Goal: Task Accomplishment & Management: Complete application form

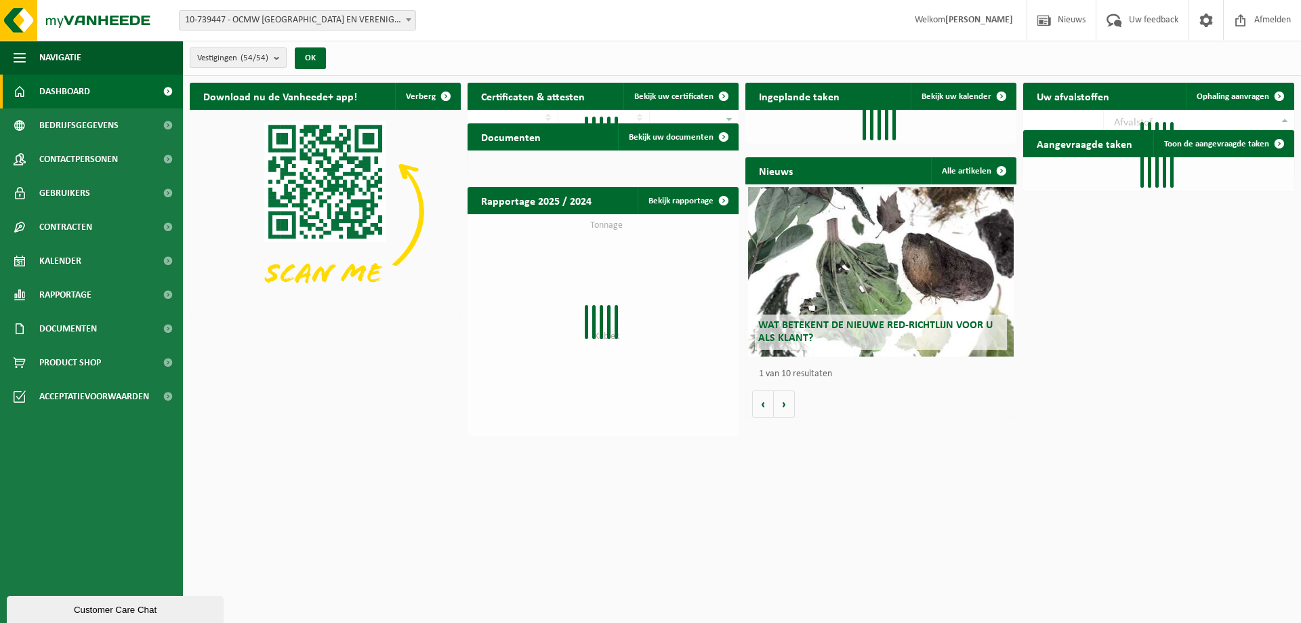
click at [276, 62] on b "submit" at bounding box center [280, 57] width 12 height 19
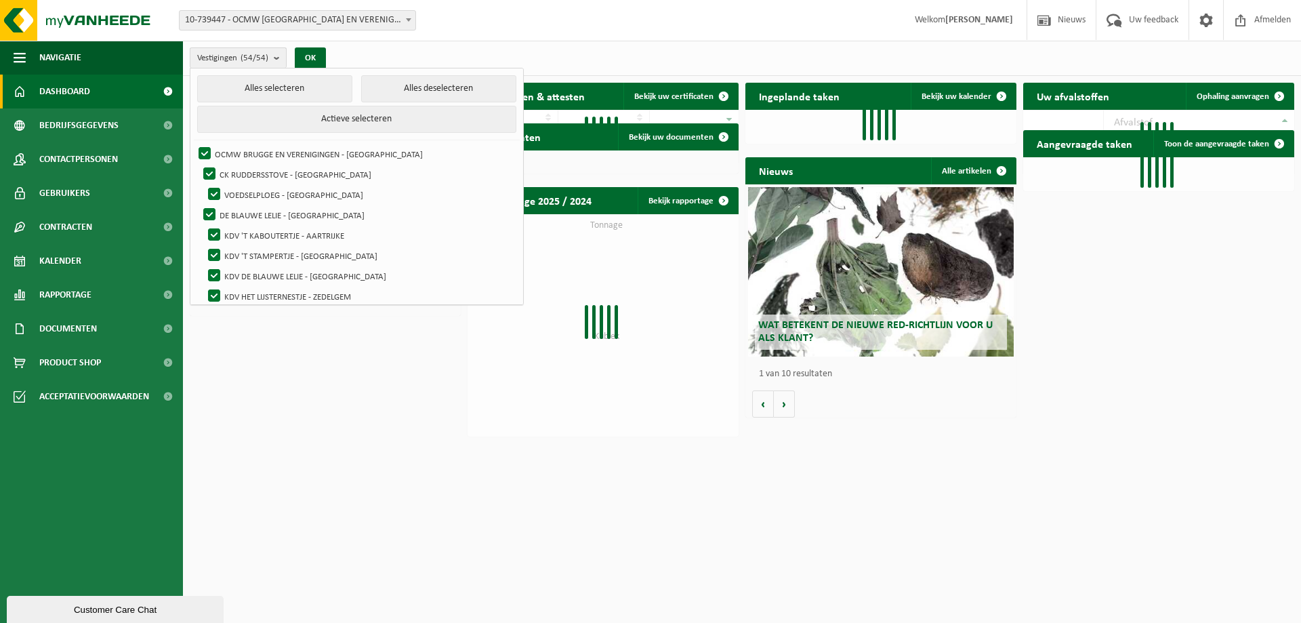
click at [276, 62] on b "submit" at bounding box center [280, 58] width 12 height 20
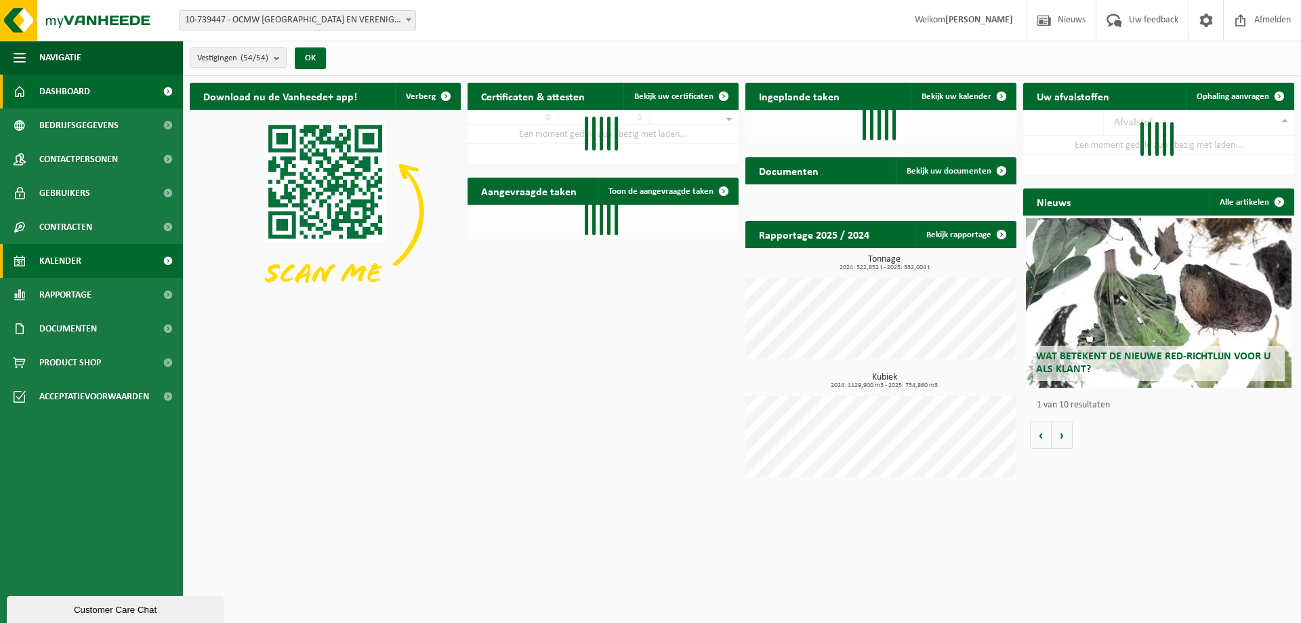
drag, startPoint x: 61, startPoint y: 257, endPoint x: 67, endPoint y: 253, distance: 7.3
click at [60, 257] on span "Kalender" at bounding box center [60, 261] width 42 height 34
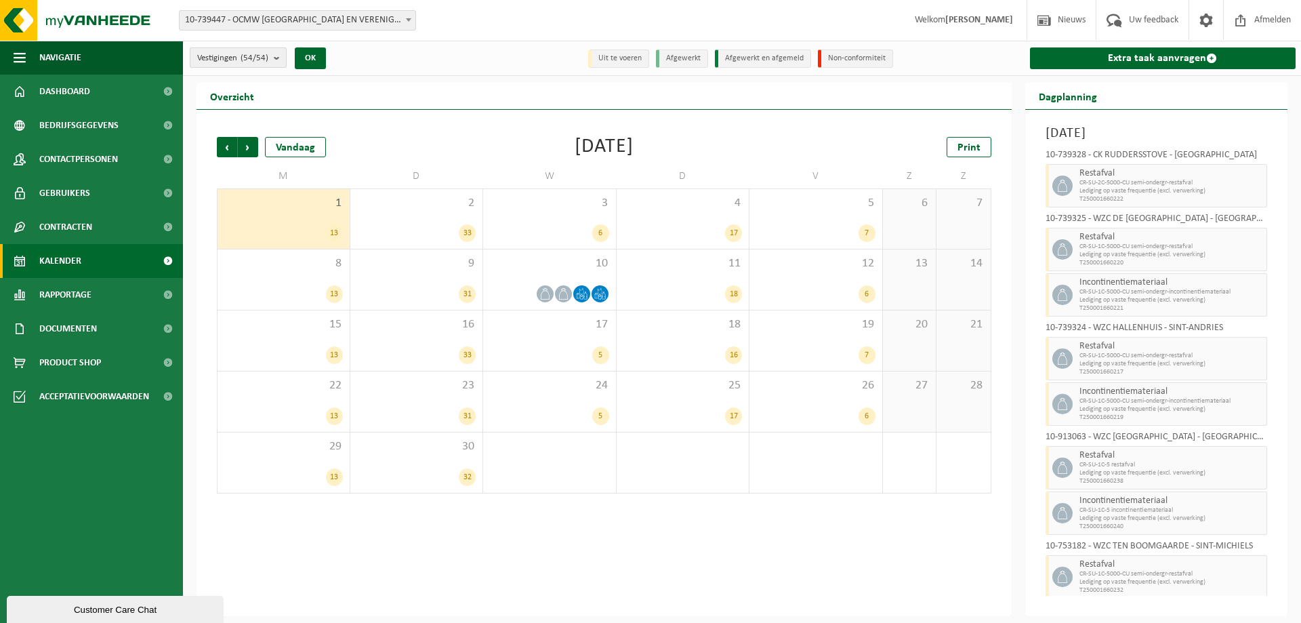
click at [275, 57] on b "submit" at bounding box center [280, 57] width 12 height 19
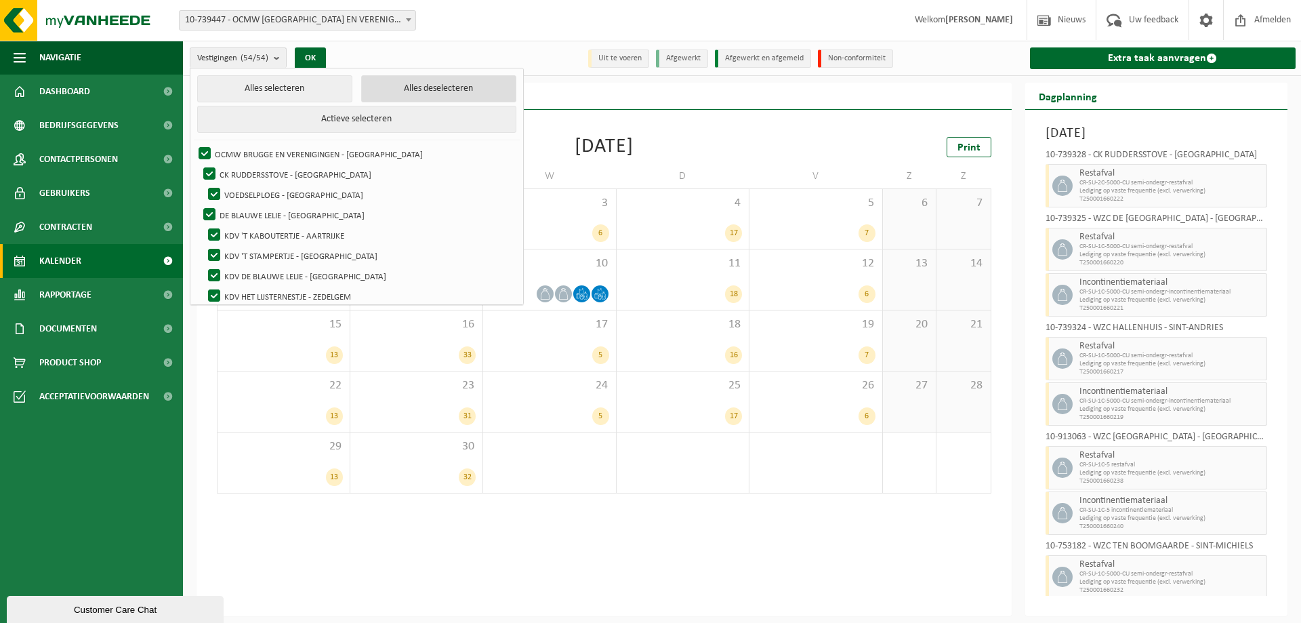
click at [392, 83] on button "Alles deselecteren" at bounding box center [438, 88] width 155 height 27
checkbox input "false"
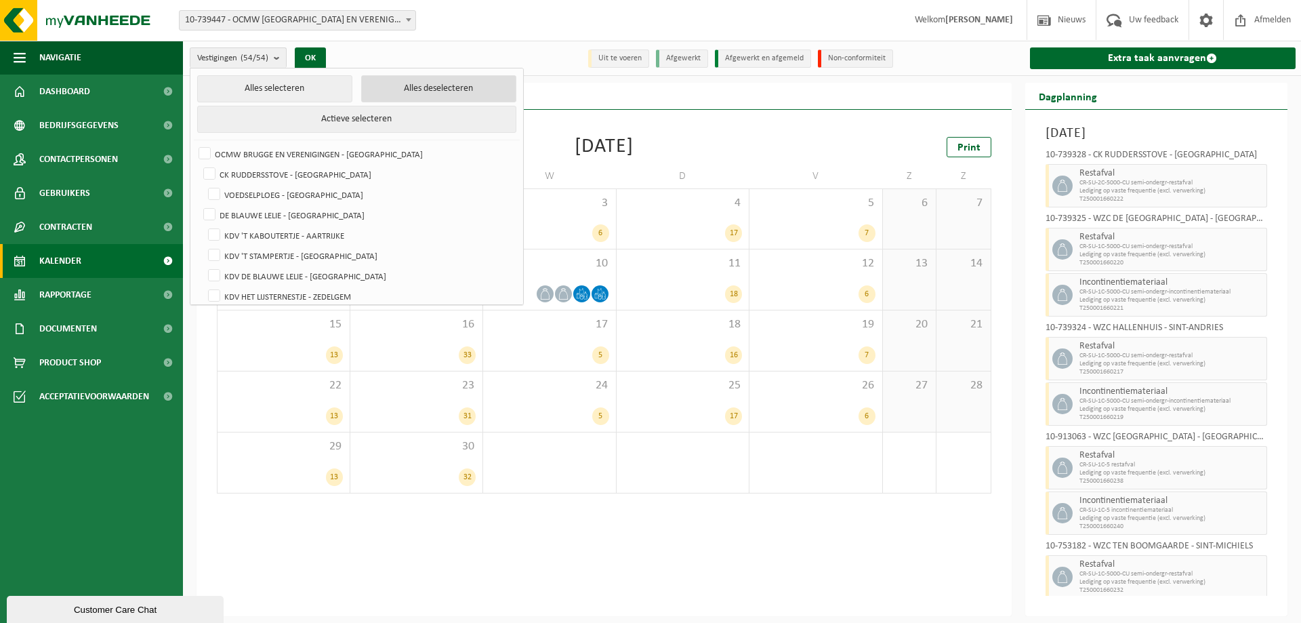
checkbox input "false"
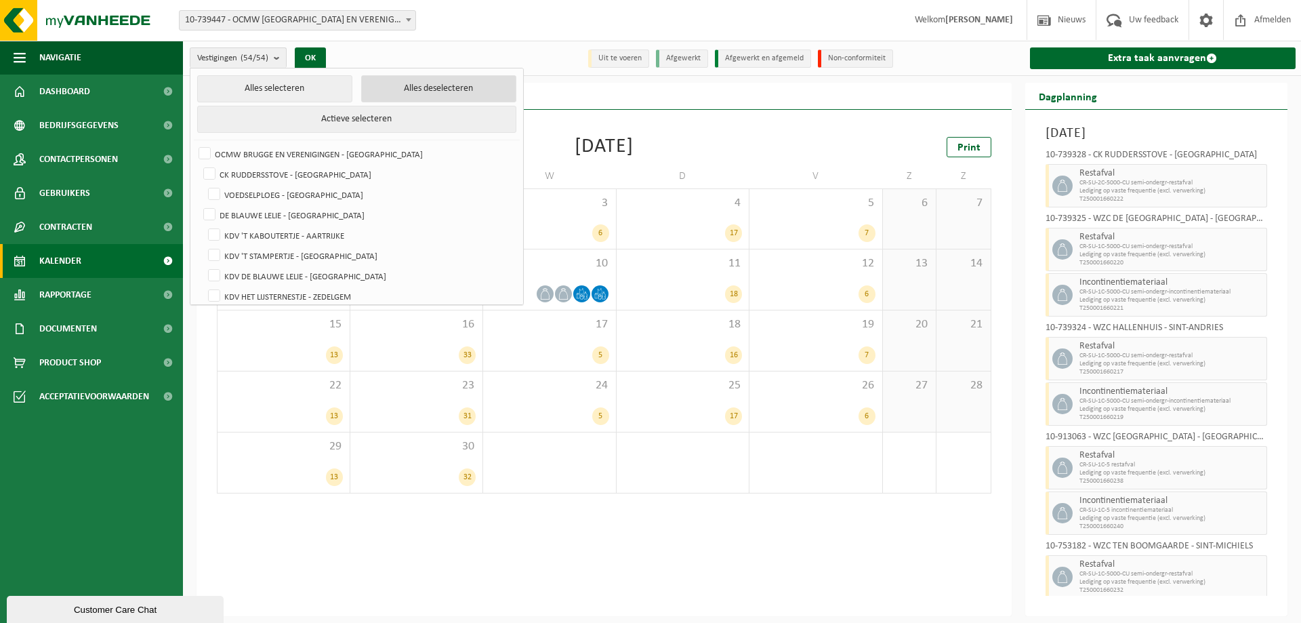
checkbox input "false"
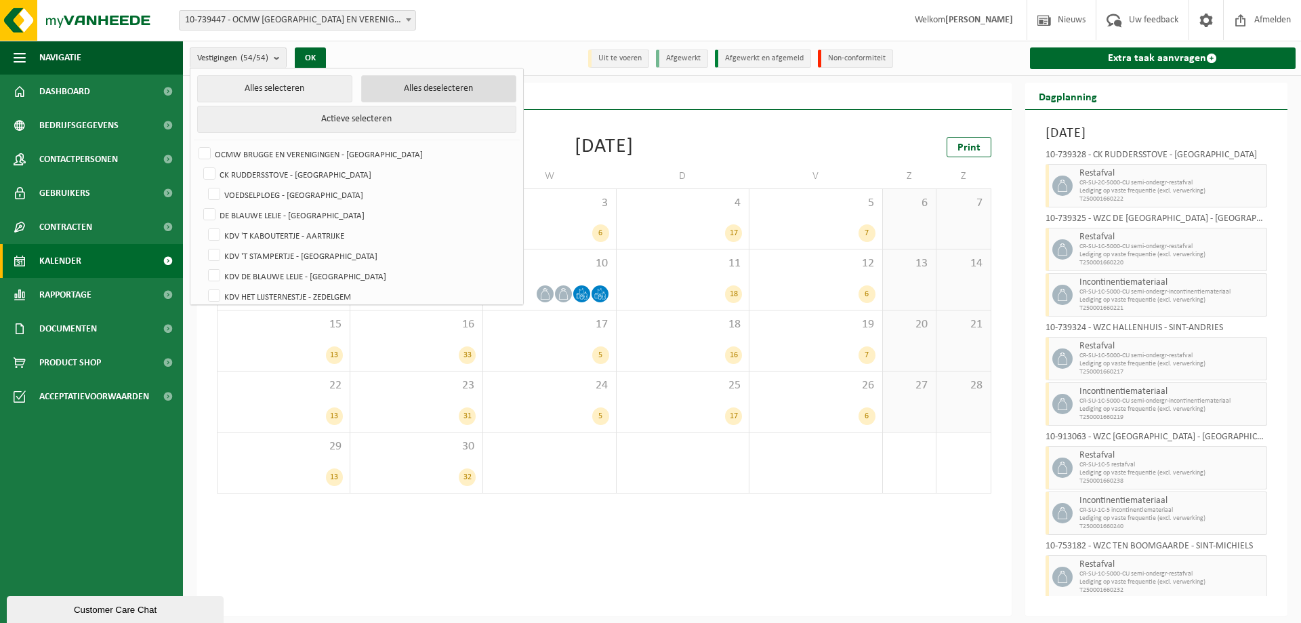
checkbox input "false"
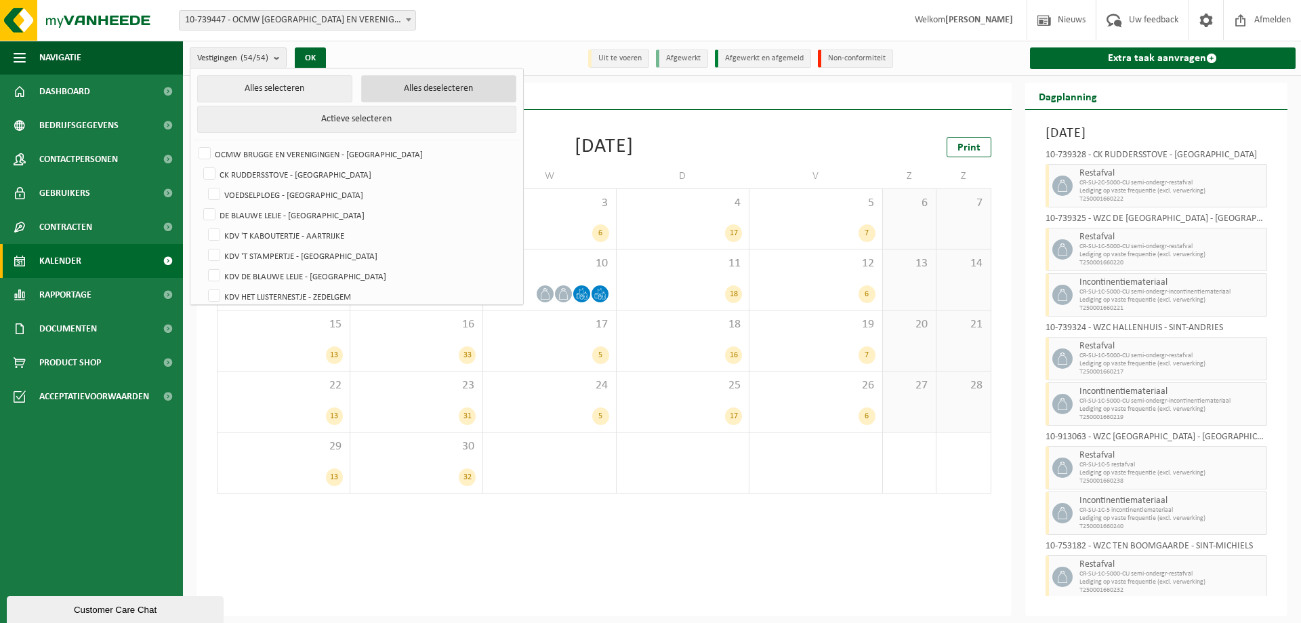
checkbox input "false"
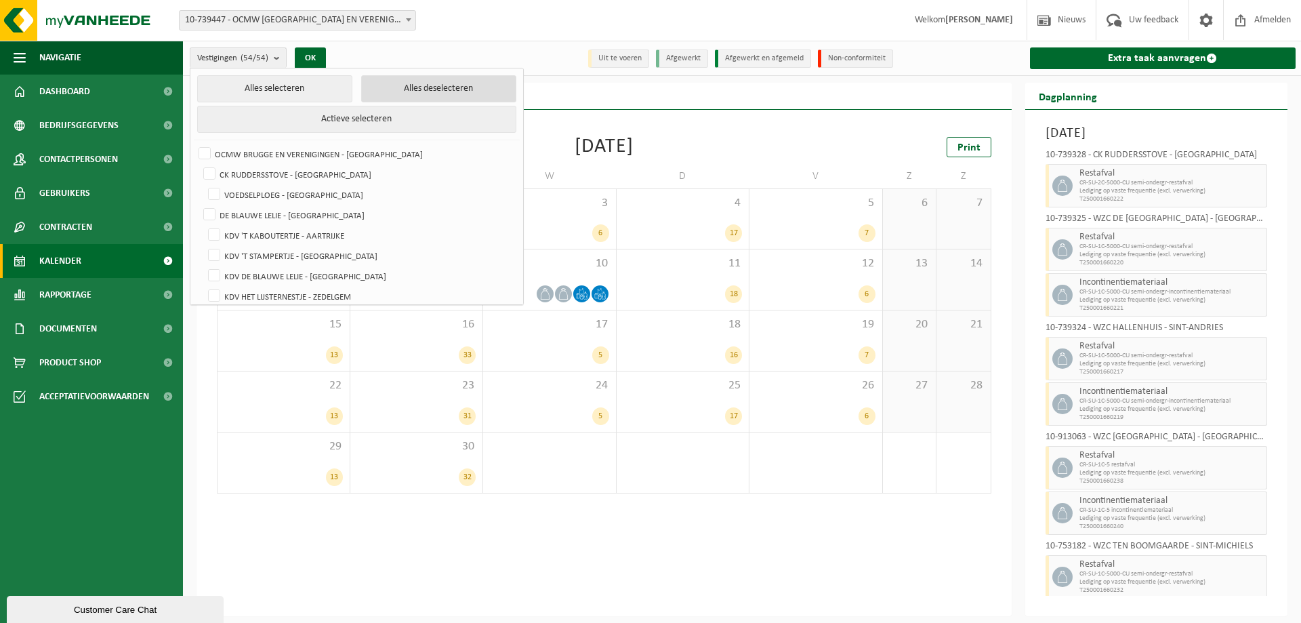
checkbox input "false"
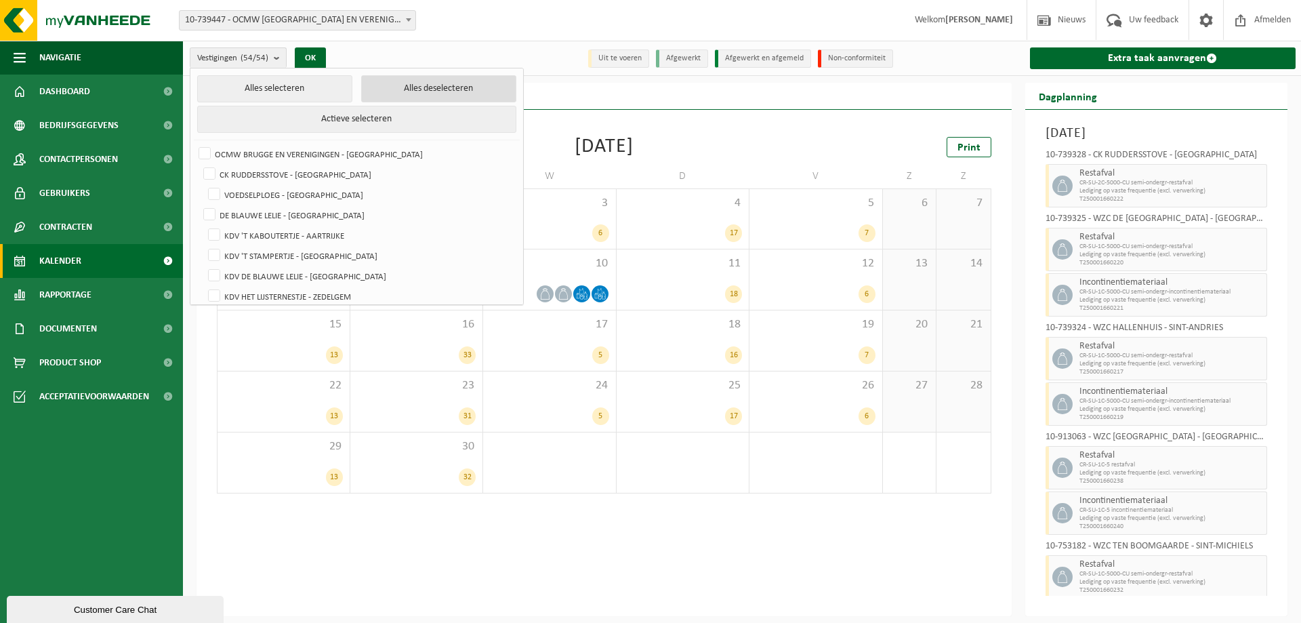
checkbox input "false"
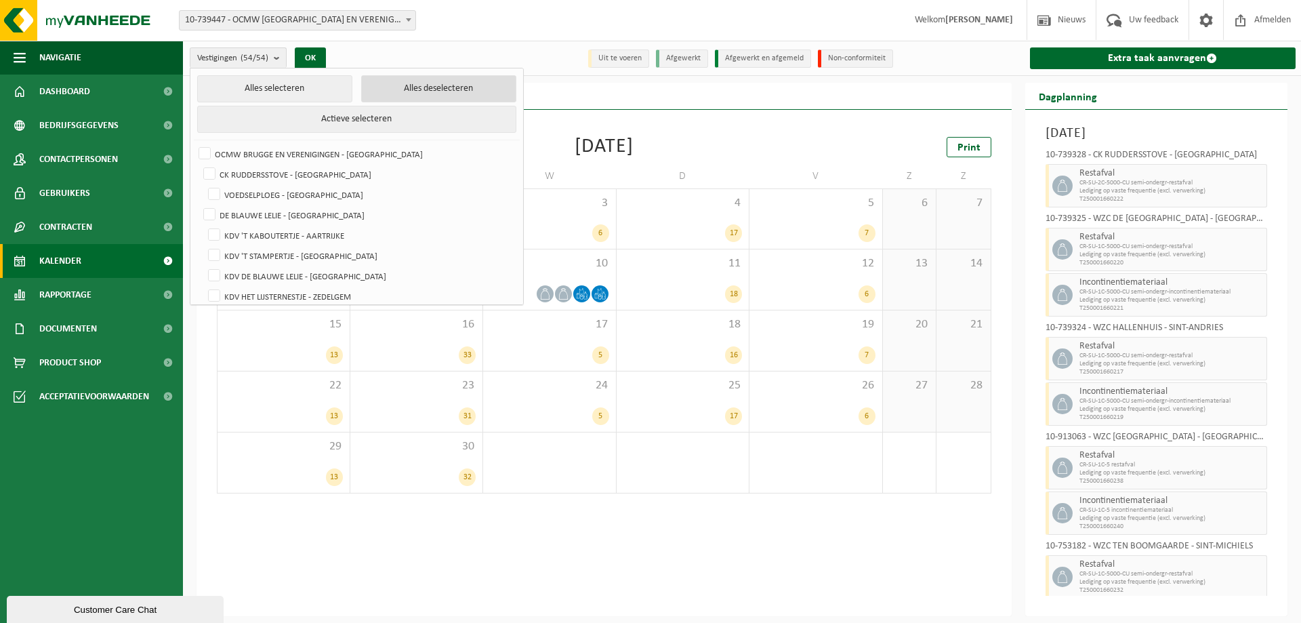
checkbox input "false"
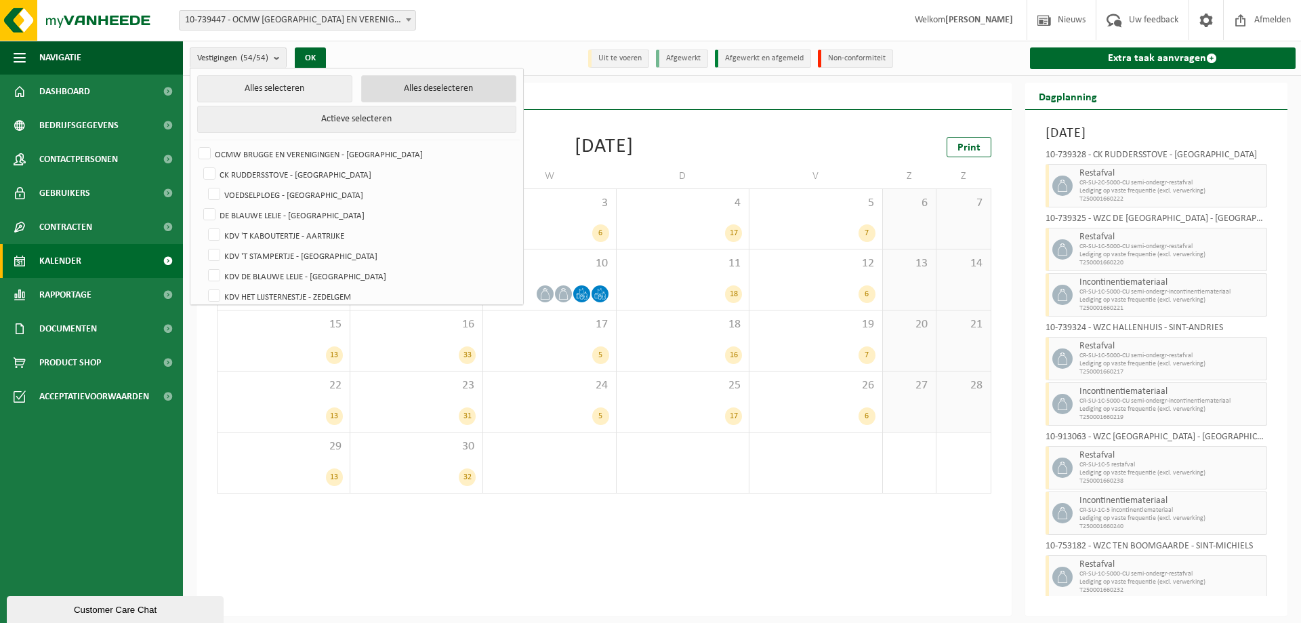
checkbox input "false"
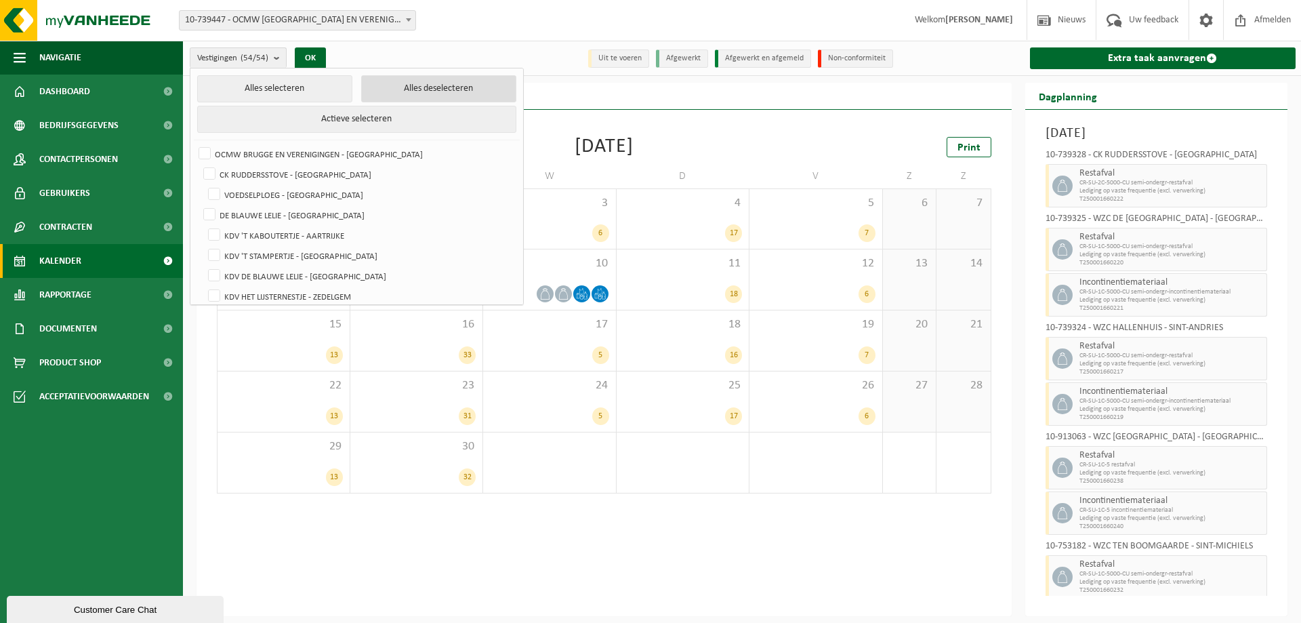
checkbox input "false"
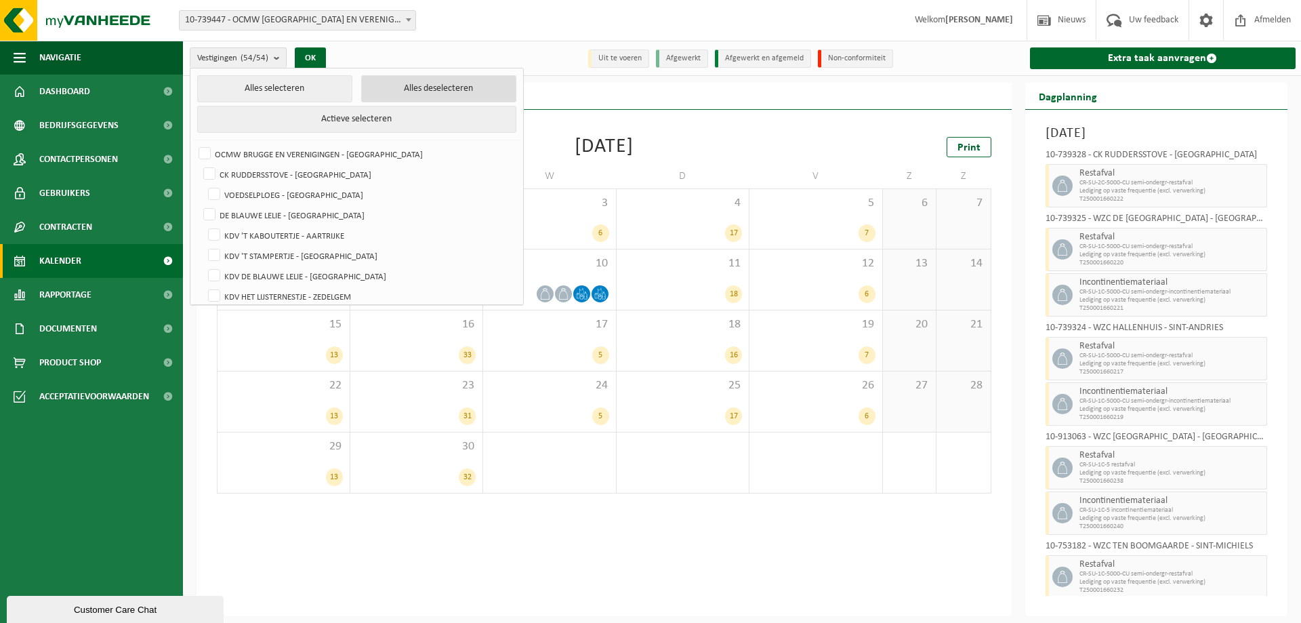
checkbox input "false"
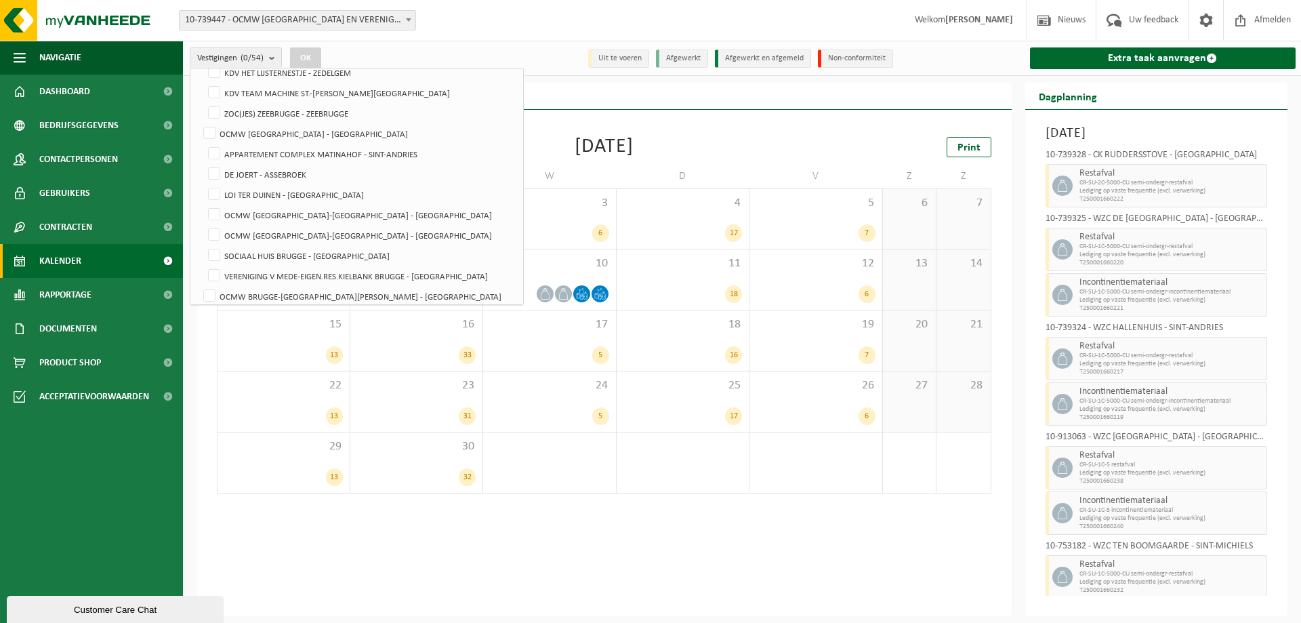
scroll to position [203, 0]
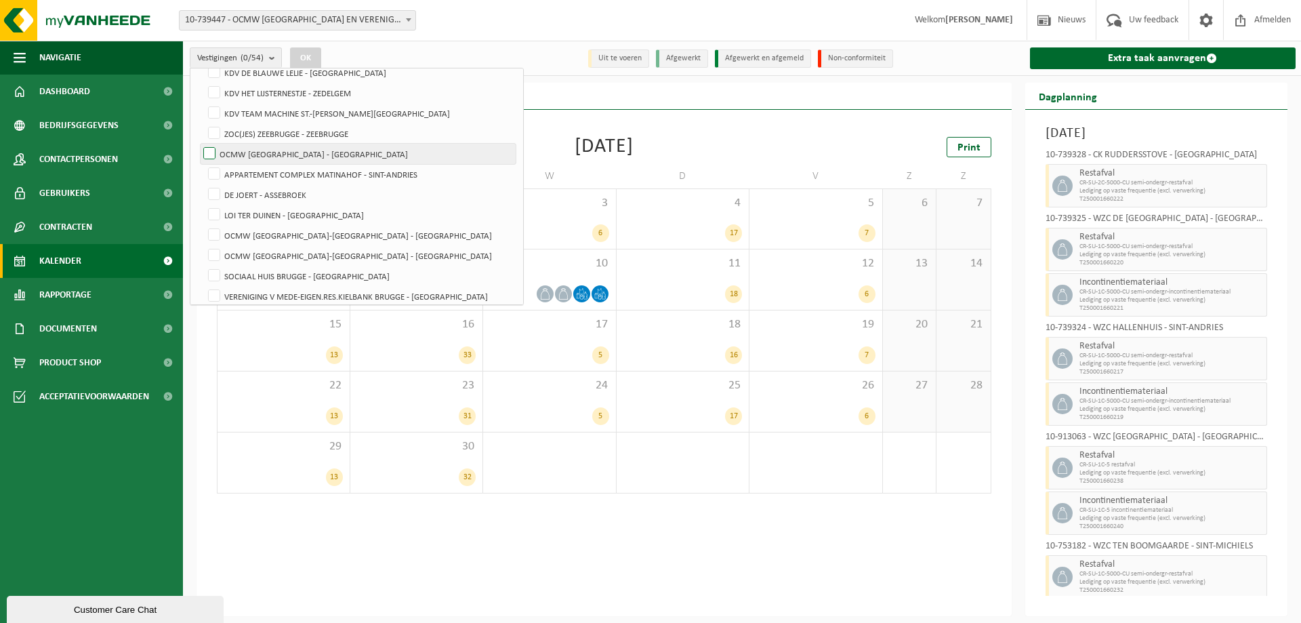
click at [208, 150] on label "OCMW [GEOGRAPHIC_DATA] - [GEOGRAPHIC_DATA]" at bounding box center [358, 154] width 315 height 20
click at [198, 144] on input "OCMW [GEOGRAPHIC_DATA] - [GEOGRAPHIC_DATA]" at bounding box center [198, 143] width 1 height 1
checkbox input "true"
click at [311, 54] on button "OK" at bounding box center [305, 58] width 31 height 22
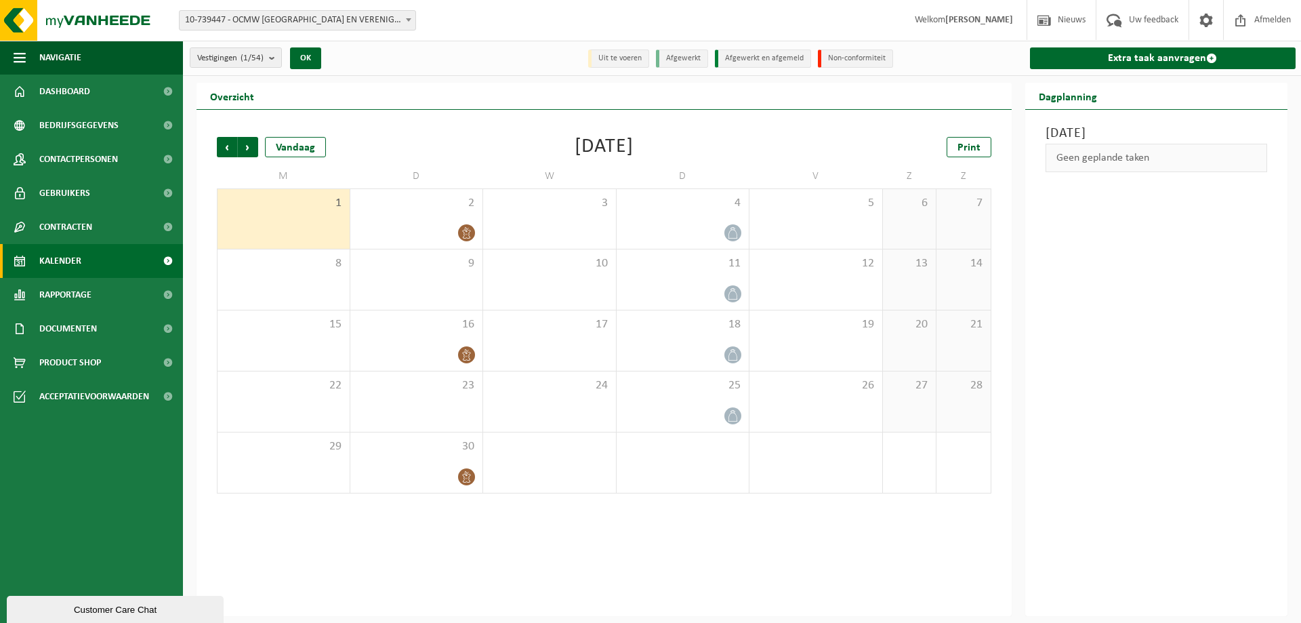
click at [430, 51] on div "Vestigingen (1/54) Alles selecteren Alles deselecteren Actieve selecteren OCMW …" at bounding box center [323, 57] width 280 height 29
click at [1167, 62] on link "Extra taak aanvragen" at bounding box center [1163, 58] width 266 height 22
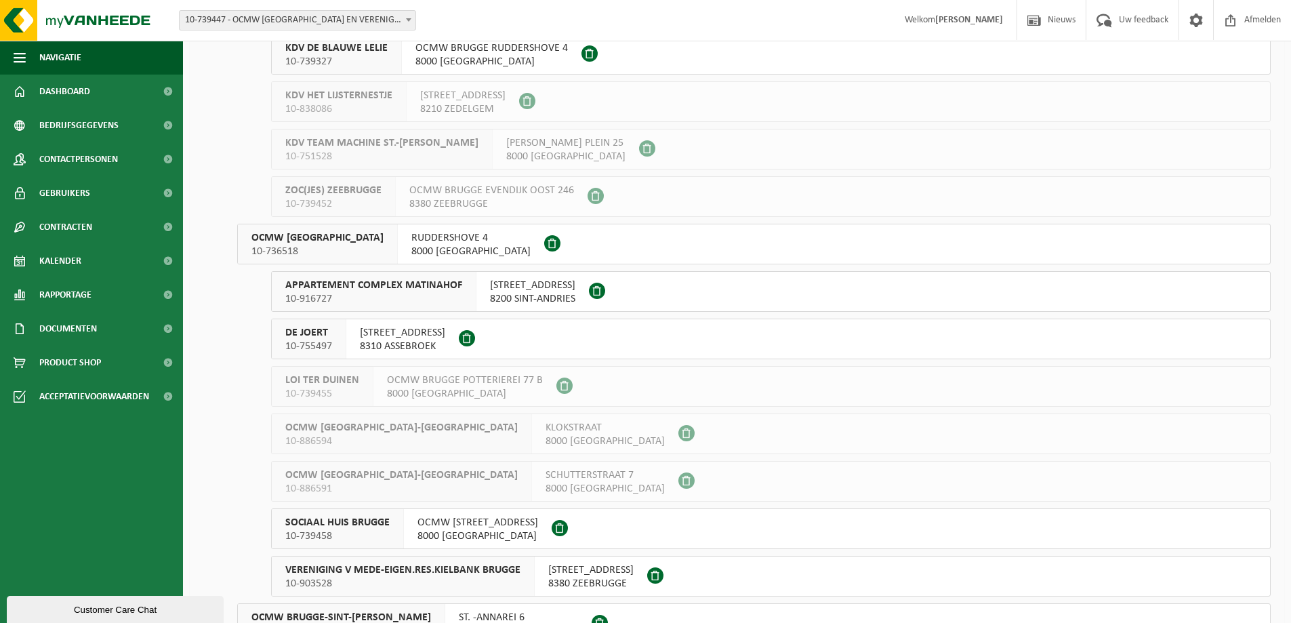
scroll to position [406, 0]
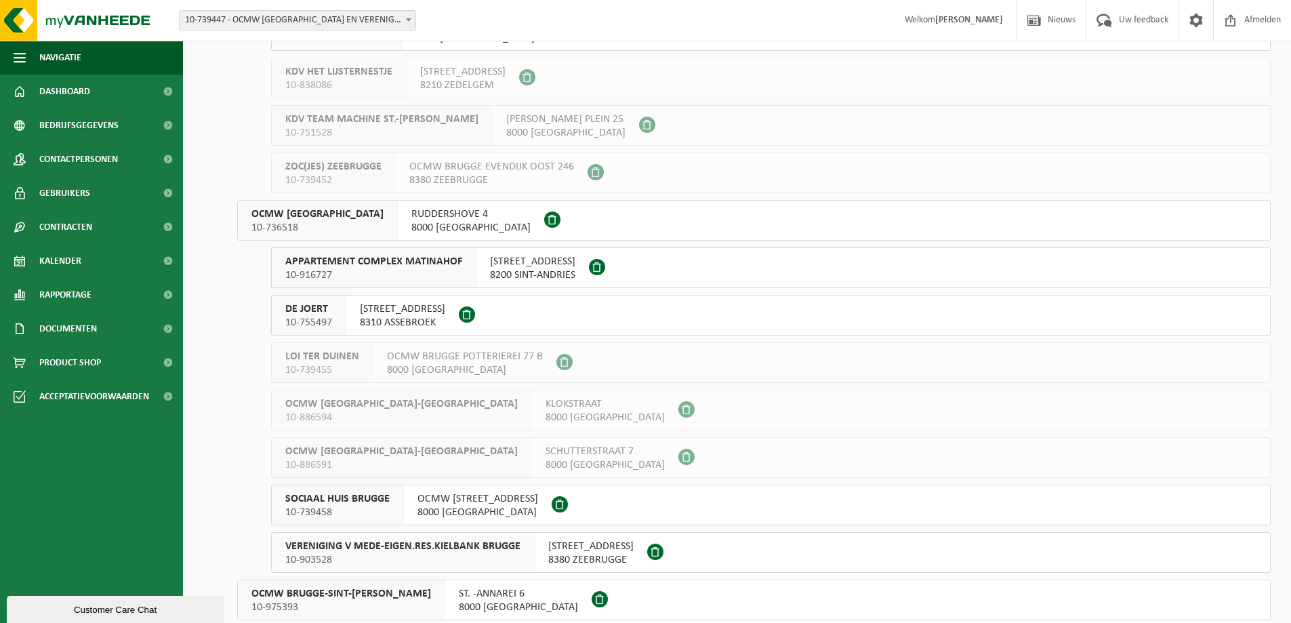
click at [299, 217] on span "OCMW BRUGGE" at bounding box center [317, 214] width 132 height 14
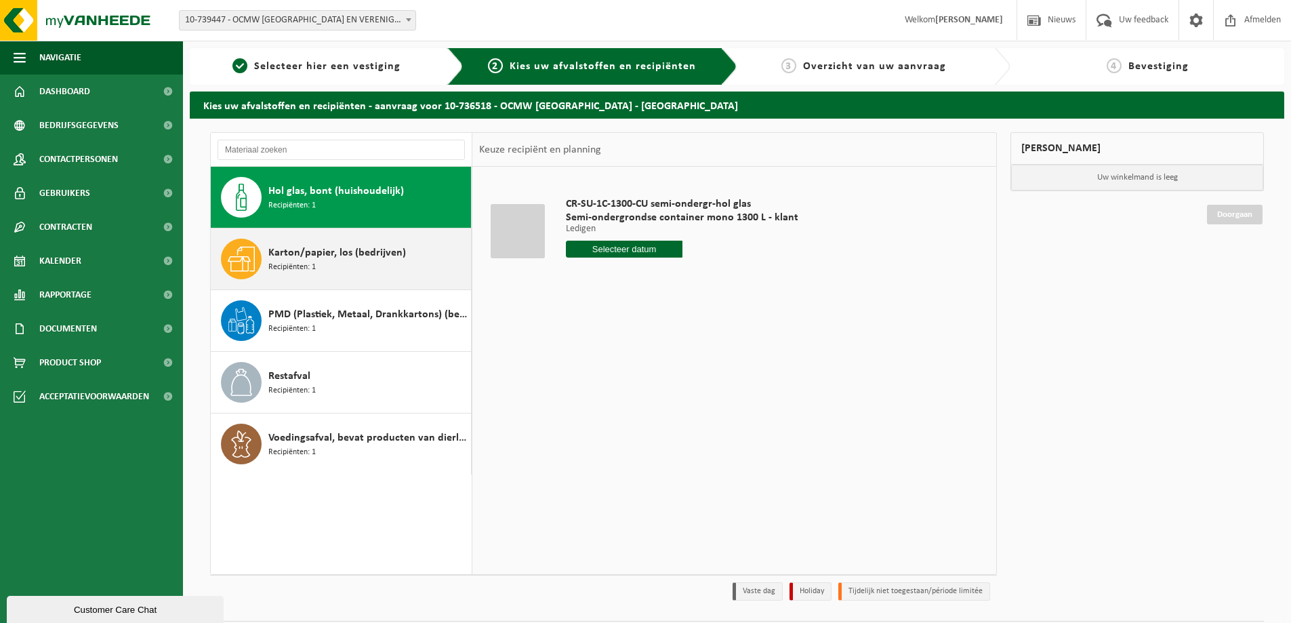
click at [286, 261] on span "Recipiënten: 1" at bounding box center [291, 267] width 47 height 13
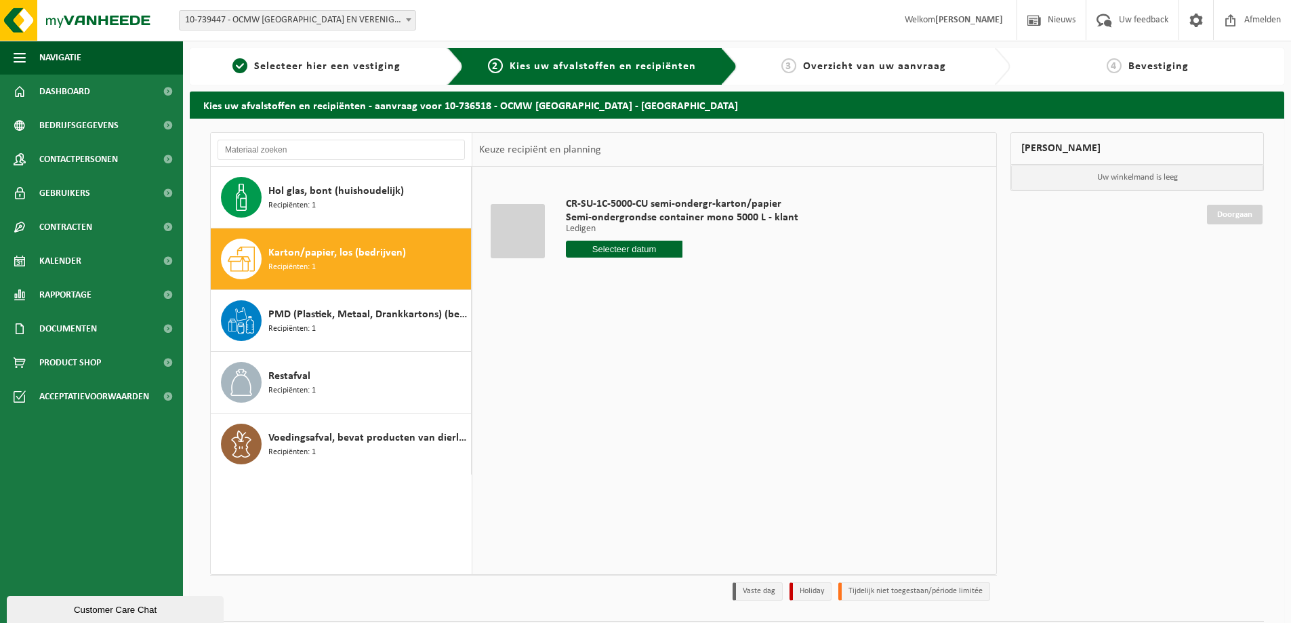
click at [621, 246] on input "text" at bounding box center [624, 248] width 117 height 17
drag, startPoint x: 596, startPoint y: 321, endPoint x: 606, endPoint y: 322, distance: 10.2
click at [597, 321] on div "2" at bounding box center [602, 326] width 24 height 22
type input "Van 2025-09-02"
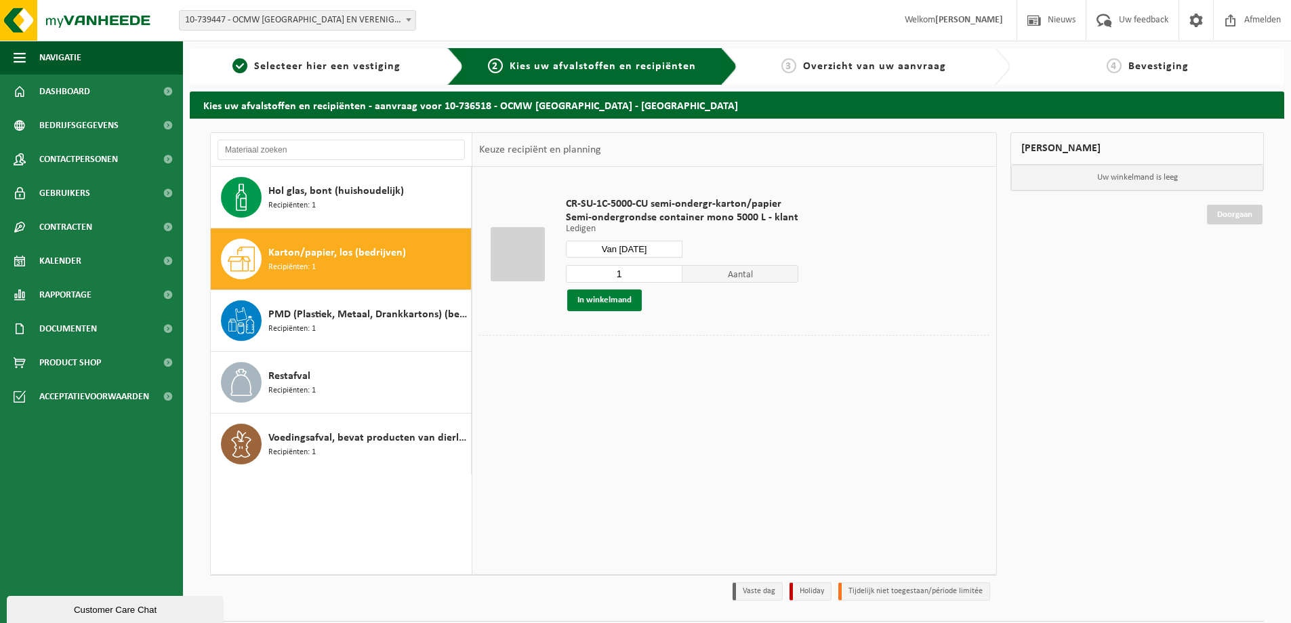
click at [600, 296] on button "In winkelmand" at bounding box center [604, 300] width 75 height 22
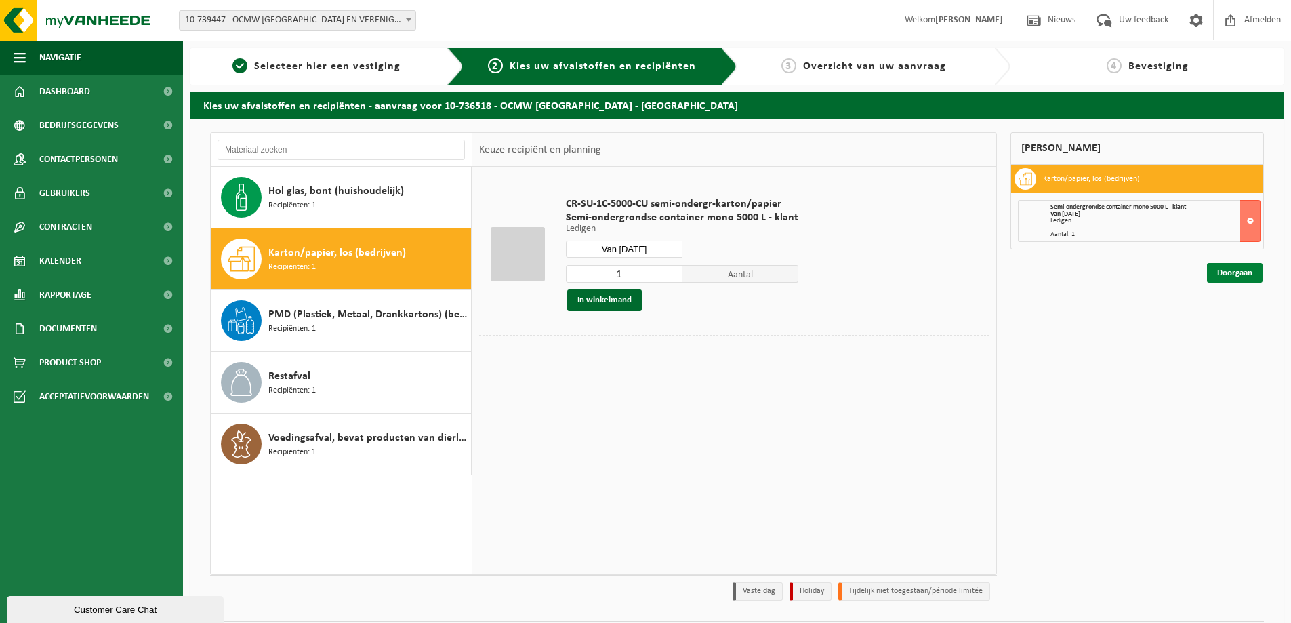
click at [1235, 271] on link "Doorgaan" at bounding box center [1235, 273] width 56 height 20
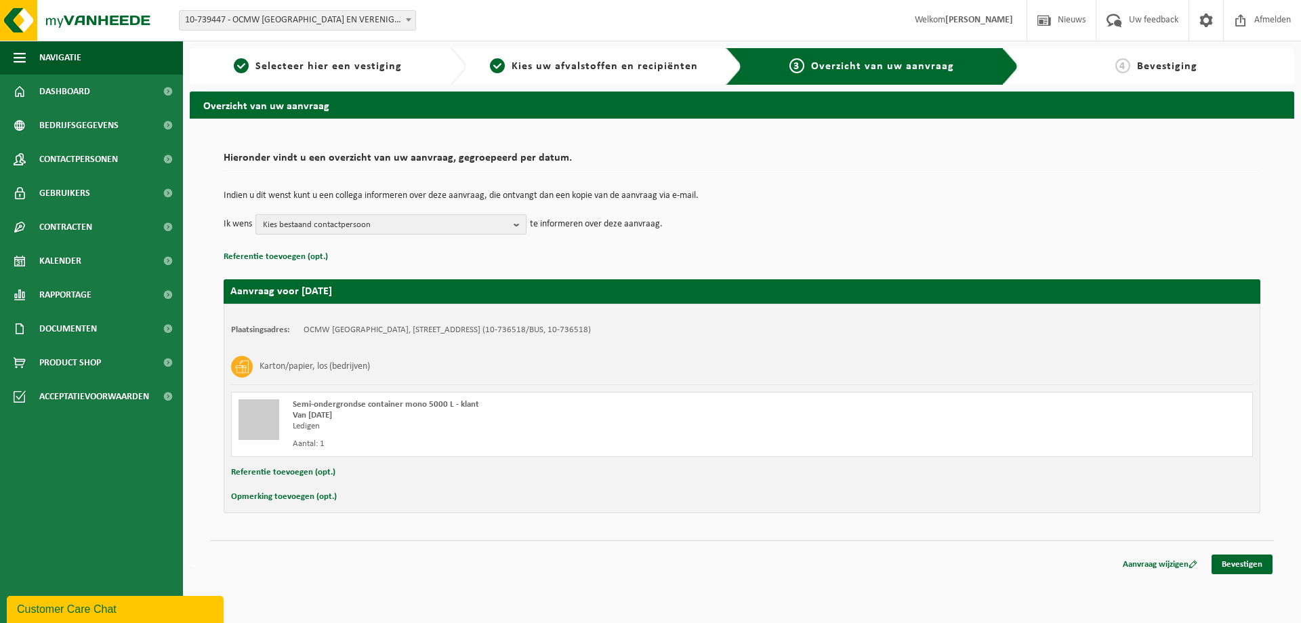
click at [511, 222] on button "Kies bestaand contactpersoon" at bounding box center [390, 224] width 271 height 20
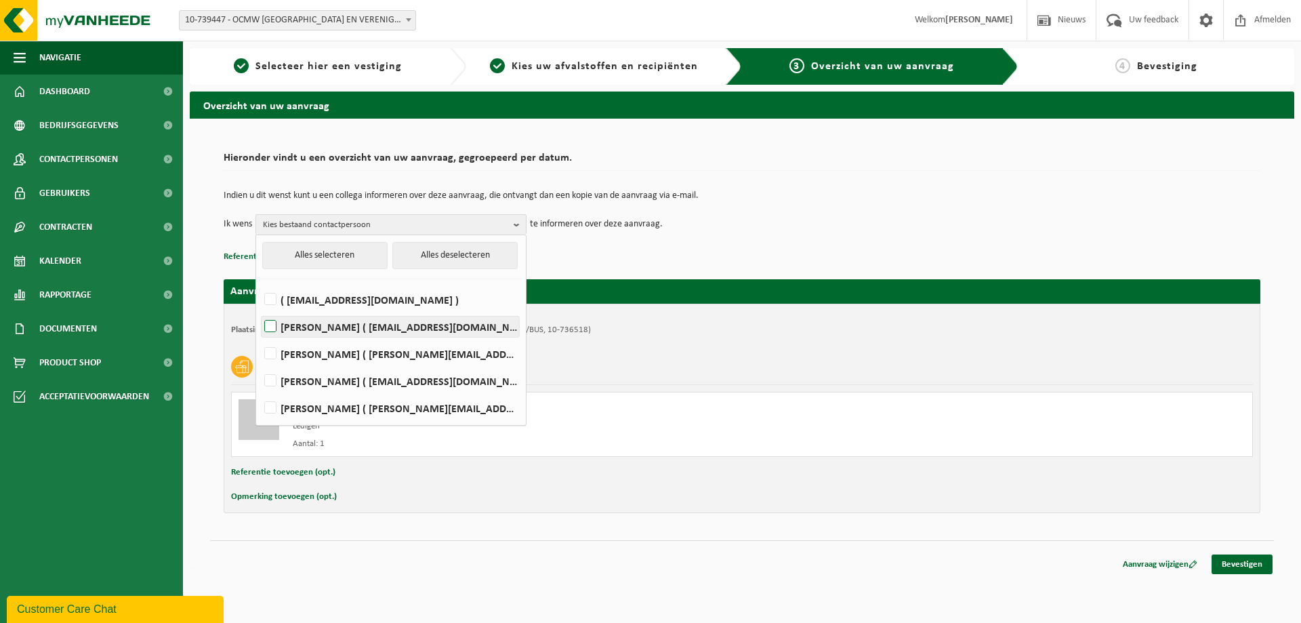
click at [272, 325] on label "[PERSON_NAME] ( [EMAIL_ADDRESS][DOMAIN_NAME] )" at bounding box center [389, 326] width 257 height 20
click at [259, 310] on input "[PERSON_NAME] ( [EMAIL_ADDRESS][DOMAIN_NAME] )" at bounding box center [259, 309] width 1 height 1
checkbox input "true"
click at [776, 244] on div "Indien u dit wenst kunt u een collega informeren over deze aanvraag, die ontvan…" at bounding box center [742, 212] width 1036 height 70
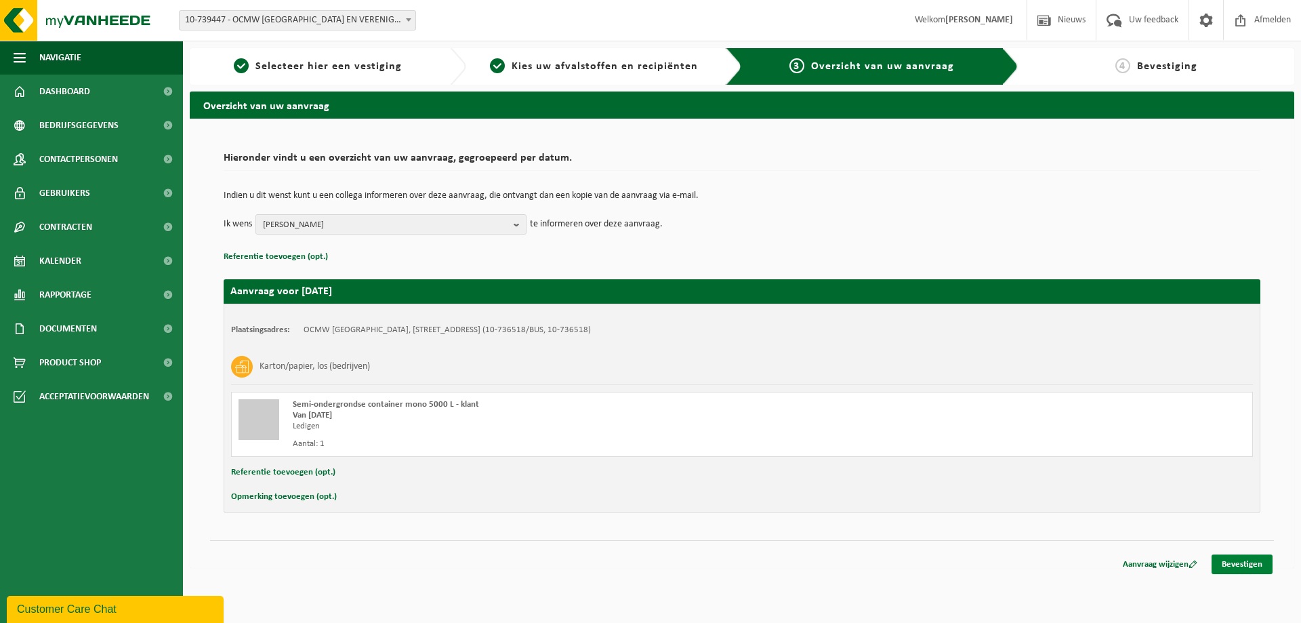
click at [1249, 565] on link "Bevestigen" at bounding box center [1241, 564] width 61 height 20
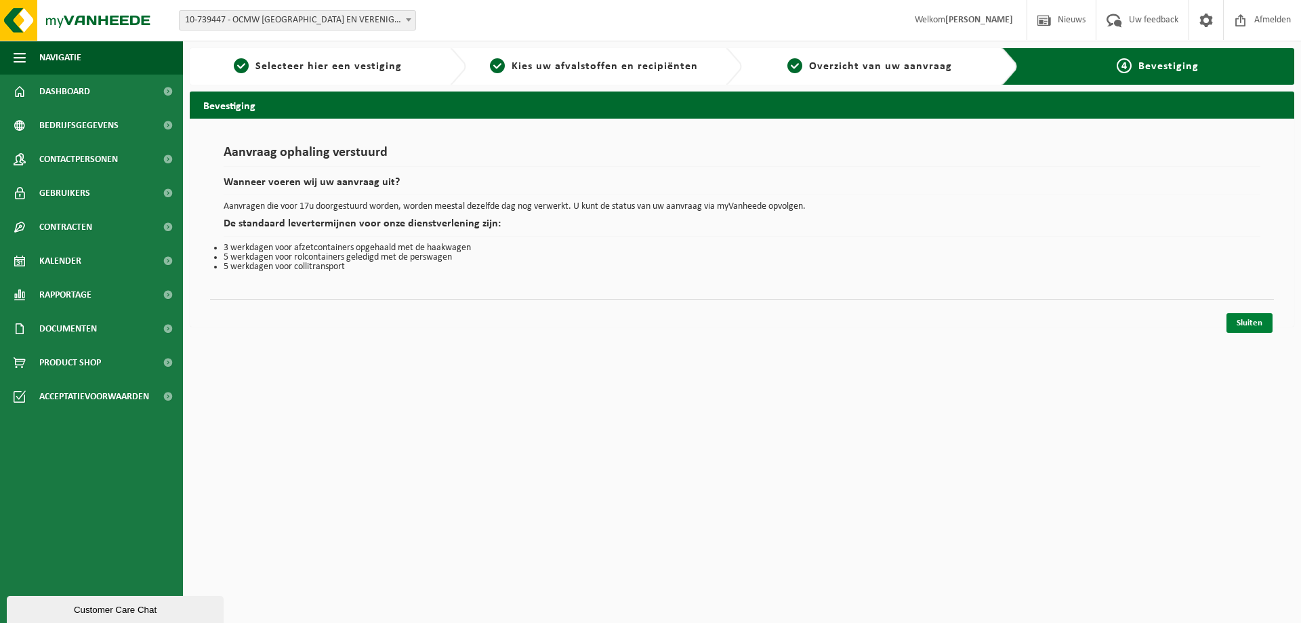
click at [1249, 324] on link "Sluiten" at bounding box center [1249, 323] width 46 height 20
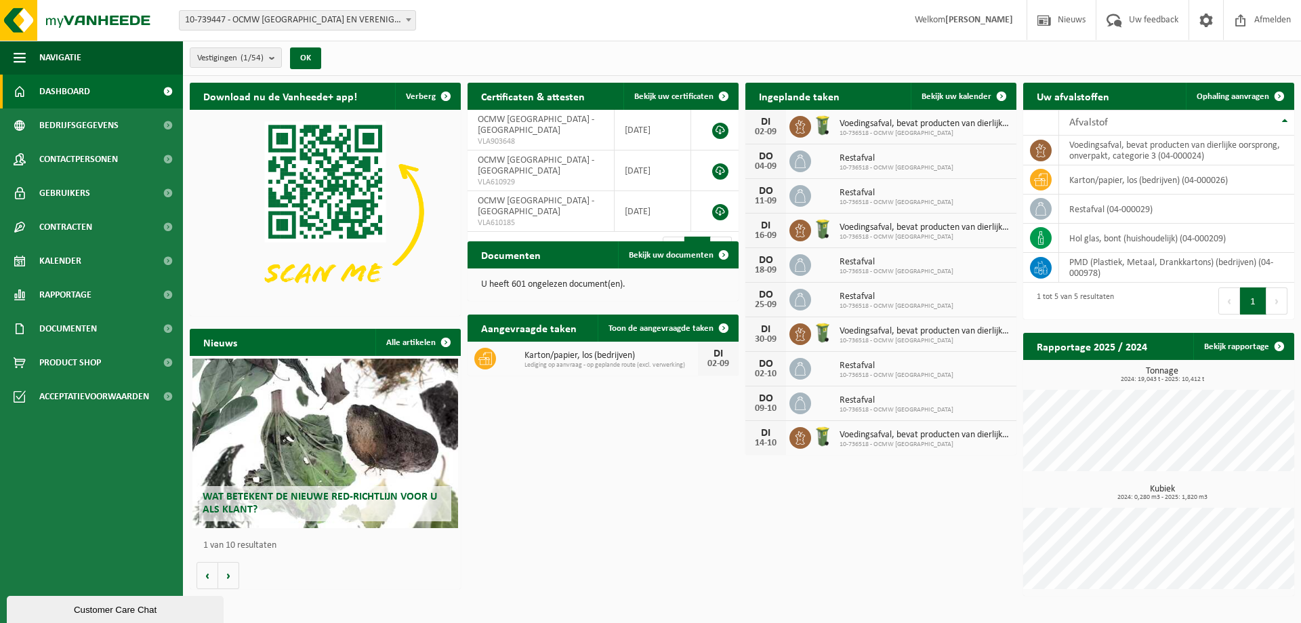
click at [46, 87] on span "Dashboard" at bounding box center [64, 92] width 51 height 34
